Goal: Transaction & Acquisition: Subscribe to service/newsletter

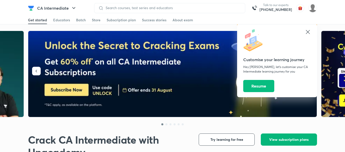
click at [274, 141] on span "View subscription plans" at bounding box center [288, 139] width 39 height 5
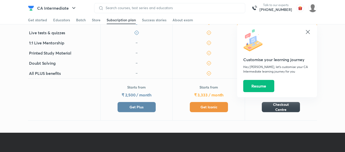
scroll to position [187, 0]
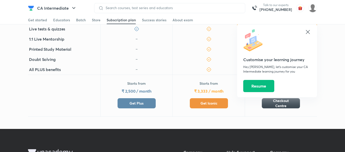
click at [140, 101] on span "Get Plus" at bounding box center [136, 103] width 14 height 5
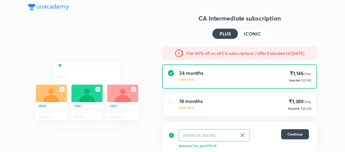
click at [242, 135] on icon at bounding box center [242, 135] width 6 height 6
click at [209, 137] on input "text" at bounding box center [214, 136] width 71 height 12
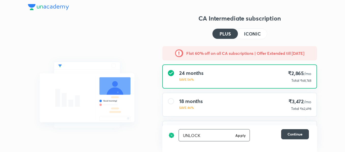
type input "UNLOCK"
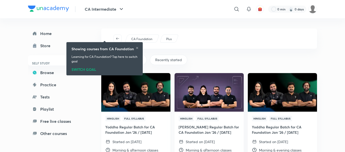
scroll to position [25, 0]
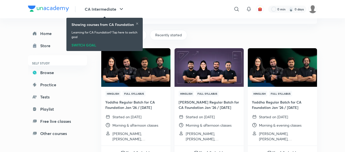
click at [194, 80] on img at bounding box center [209, 67] width 70 height 39
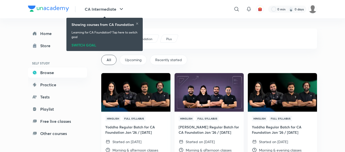
click at [147, 131] on h4 "Yoddha Regular Batch for CA Foundation Jan '26 / May '26" at bounding box center [135, 130] width 61 height 11
